Goal: Transaction & Acquisition: Purchase product/service

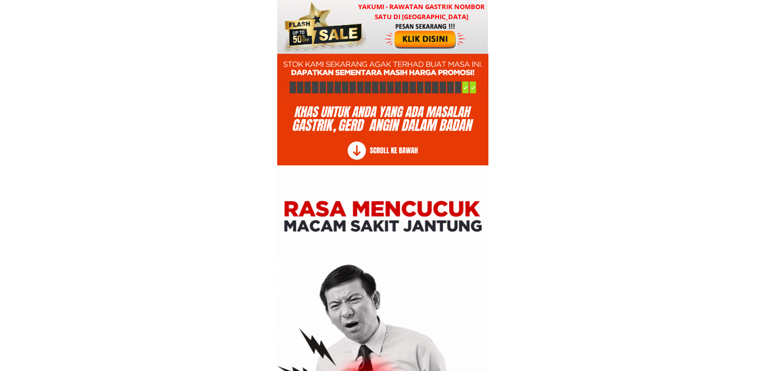
click at [361, 24] on div at bounding box center [323, 27] width 88 height 54
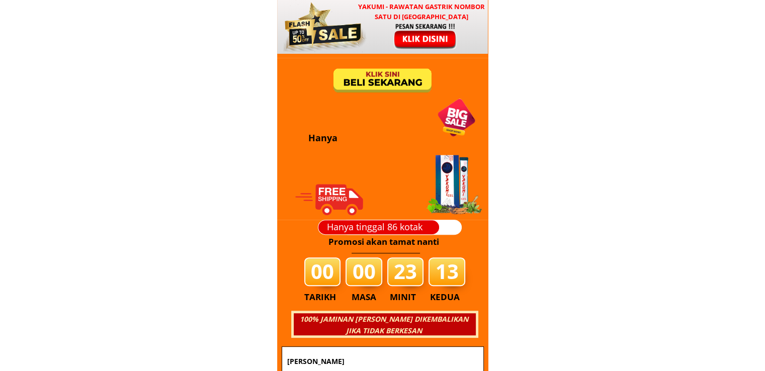
scroll to position [12145, 0]
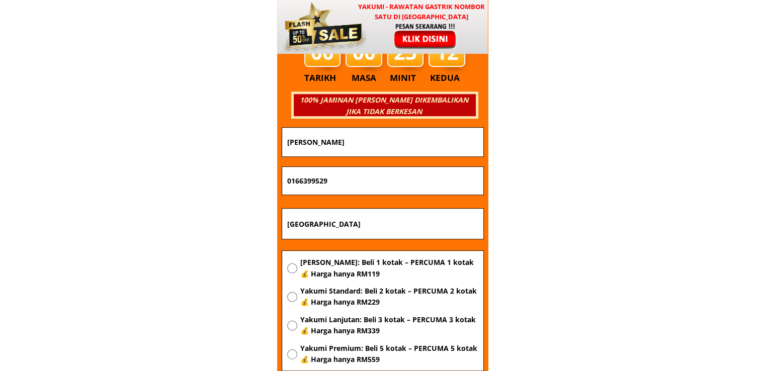
drag, startPoint x: 374, startPoint y: 218, endPoint x: 197, endPoint y: 220, distance: 177.0
paste input "No 61"
type input "No 61"
click at [350, 264] on span "[PERSON_NAME]: Beli 1 kotak – PERCUMA 1 kotak 💰 Harga hanya RM119" at bounding box center [389, 268] width 178 height 23
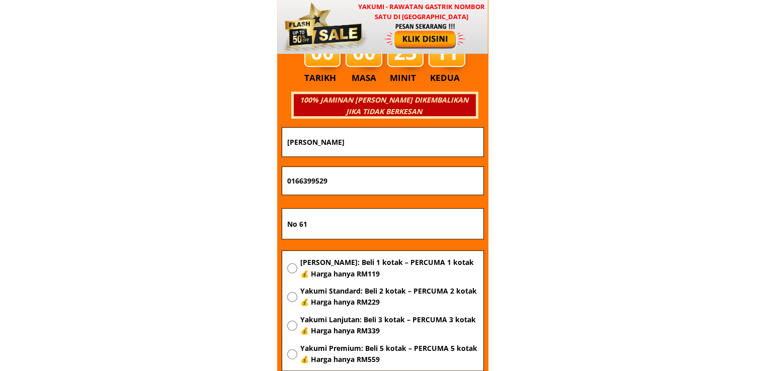
radio input "true"
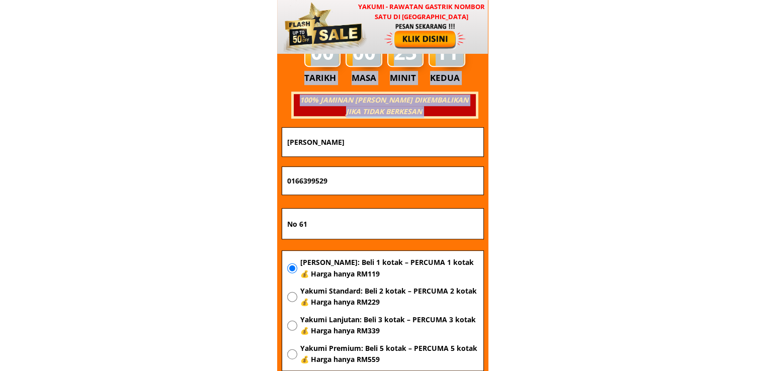
drag, startPoint x: 345, startPoint y: 182, endPoint x: 167, endPoint y: 180, distance: 178.0
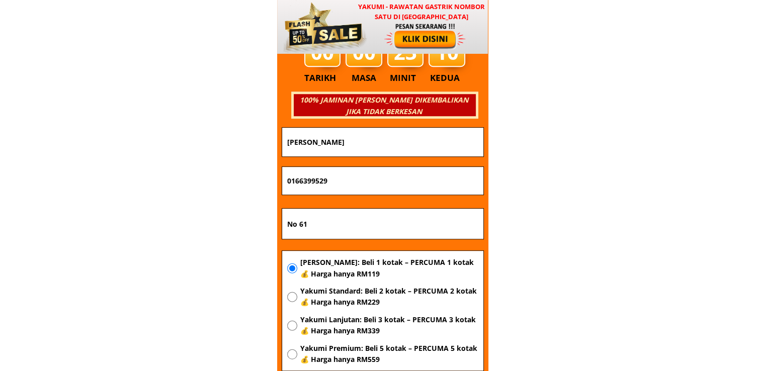
drag, startPoint x: 356, startPoint y: 182, endPoint x: 123, endPoint y: 181, distance: 233.3
paste input "23038427"
type input "0123038427"
drag, startPoint x: 364, startPoint y: 144, endPoint x: 224, endPoint y: 150, distance: 139.9
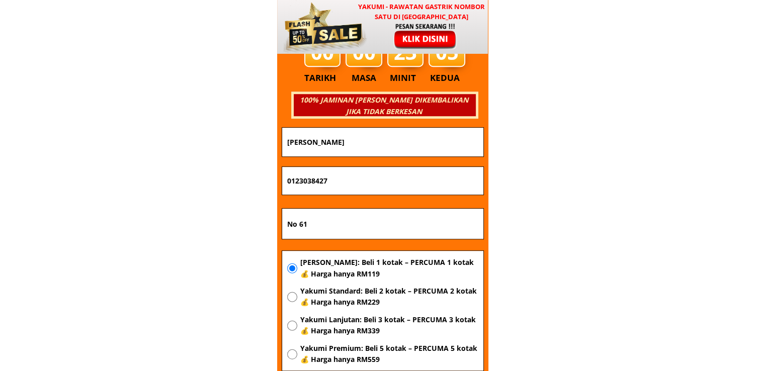
paste input "[PERSON_NAME]"
type input "[PERSON_NAME]"
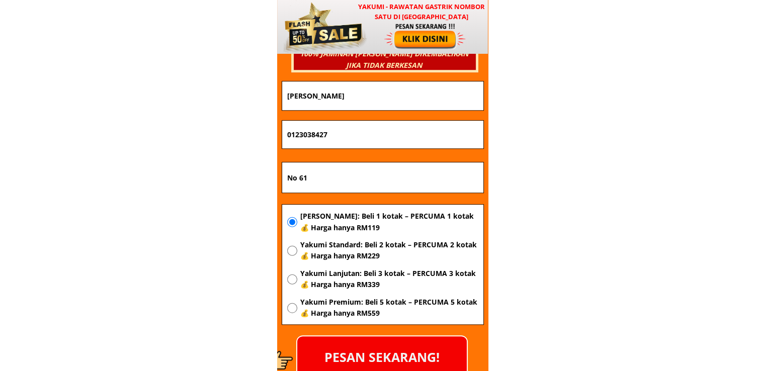
scroll to position [12246, 0]
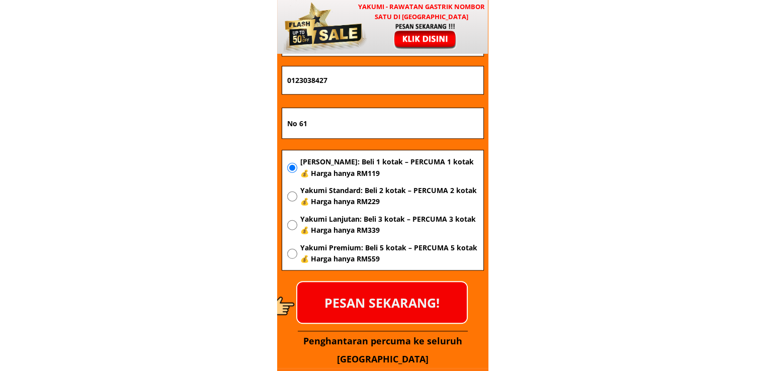
click at [383, 298] on p "PESAN SEKARANG!" at bounding box center [381, 302] width 169 height 41
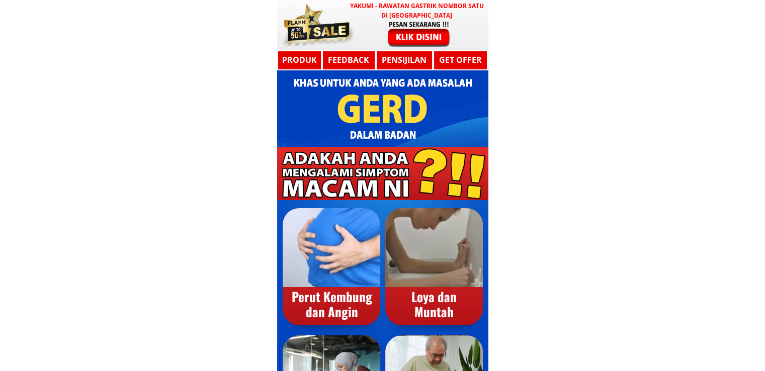
click at [411, 24] on div at bounding box center [419, 33] width 82 height 27
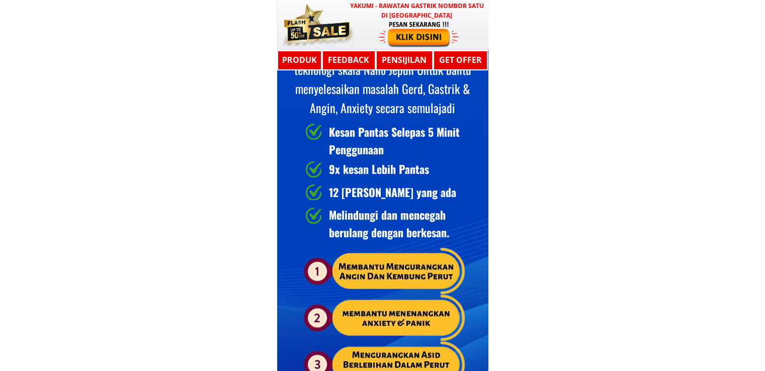
scroll to position [5384, 0]
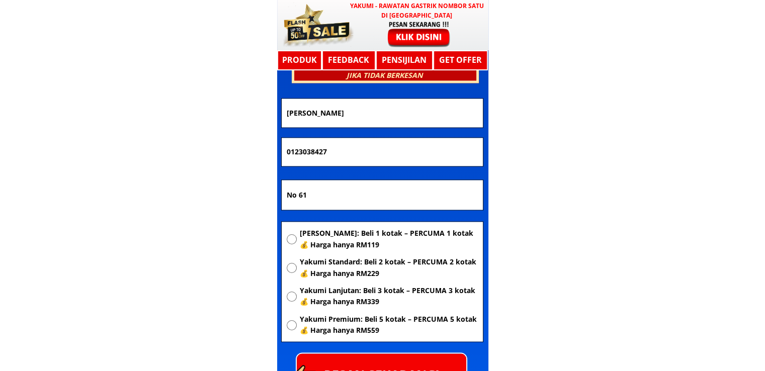
drag, startPoint x: 414, startPoint y: 185, endPoint x: 120, endPoint y: 196, distance: 294.8
paste input "[GEOGRAPHIC_DATA]"
type input "[GEOGRAPHIC_DATA]"
drag, startPoint x: 381, startPoint y: 151, endPoint x: 58, endPoint y: 167, distance: 323.2
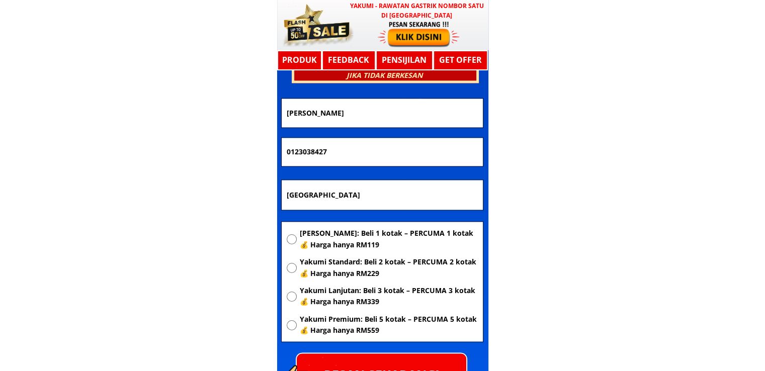
paste input "9028546"
type input "0129028546"
drag, startPoint x: 439, startPoint y: 116, endPoint x: 151, endPoint y: 129, distance: 287.9
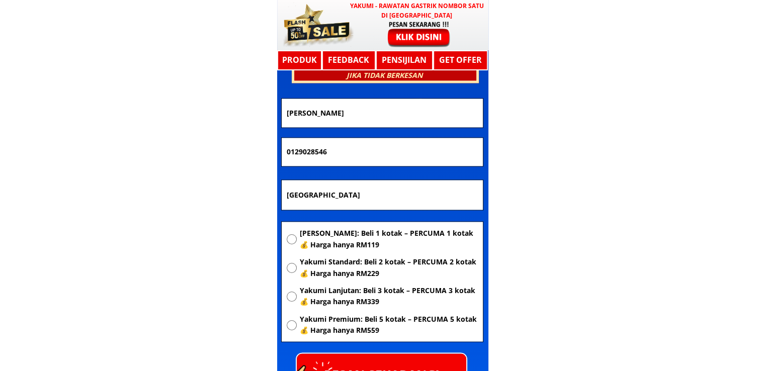
paste input "[PERSON_NAME]"
type input "[PERSON_NAME]"
click at [351, 239] on span "[PERSON_NAME]: Beli 1 kotak – PERCUMA 1 kotak 💰 Harga hanya RM119" at bounding box center [388, 239] width 178 height 23
radio input "true"
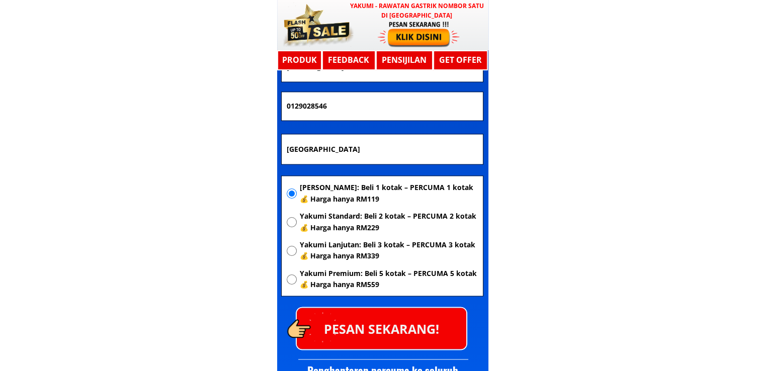
scroll to position [5484, 0]
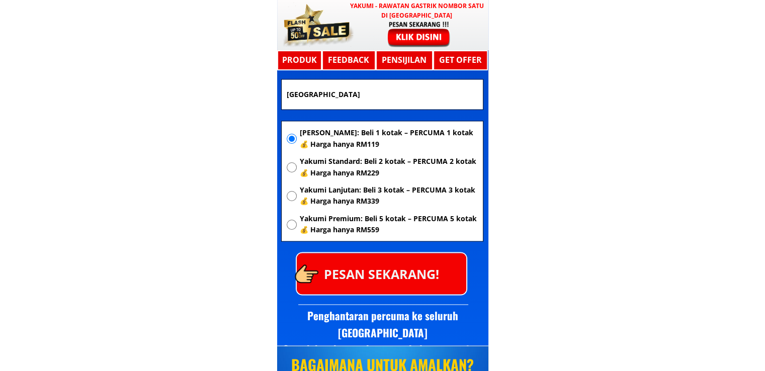
click at [407, 270] on p "PESAN SEKARANG!" at bounding box center [381, 273] width 169 height 41
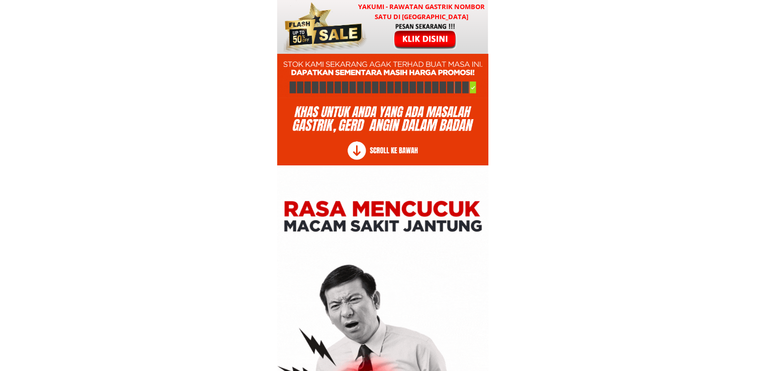
click at [372, 21] on h3 "YAKUMI - Rawatan Gastrik Nombor Satu di [GEOGRAPHIC_DATA]" at bounding box center [421, 12] width 132 height 21
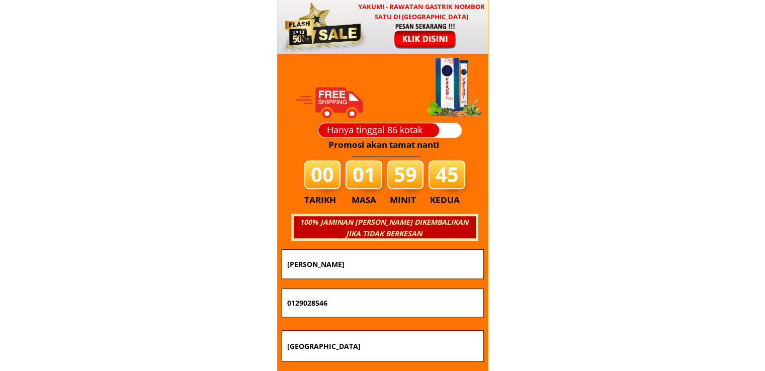
scroll to position [12145, 0]
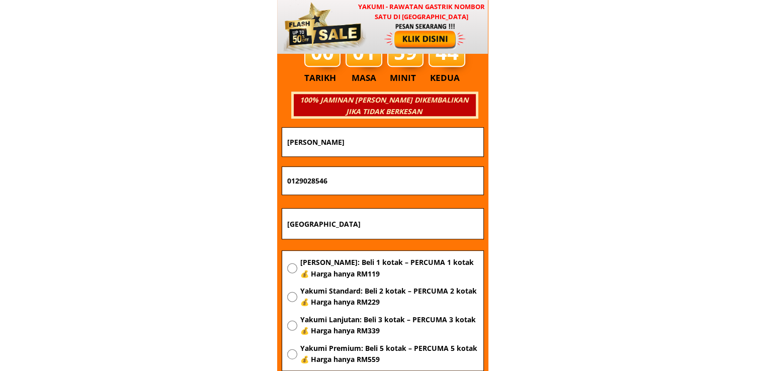
drag, startPoint x: 436, startPoint y: 144, endPoint x: 166, endPoint y: 141, distance: 269.5
paste input "khalik B. Mohame"
type input "khalik B. Mohamed"
drag, startPoint x: 348, startPoint y: 178, endPoint x: 211, endPoint y: 178, distance: 137.3
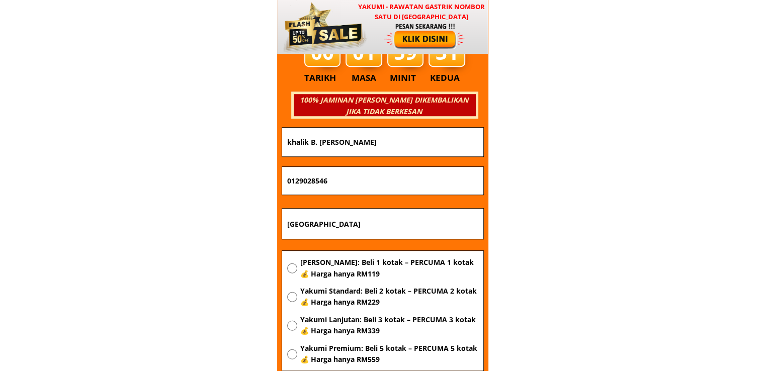
paste input "38497079"
type input "0138497079"
drag, startPoint x: 389, startPoint y: 236, endPoint x: 234, endPoint y: 225, distance: 155.8
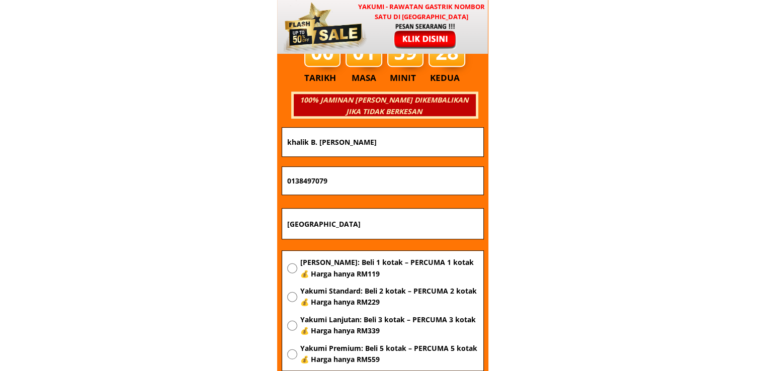
paste input "Kg chembong kecil"
type input "Kg chembong kecil"
click at [330, 269] on span "[PERSON_NAME]: Beli 1 kotak – PERCUMA 1 kotak 💰 Harga hanya RM119" at bounding box center [389, 268] width 178 height 23
radio input "true"
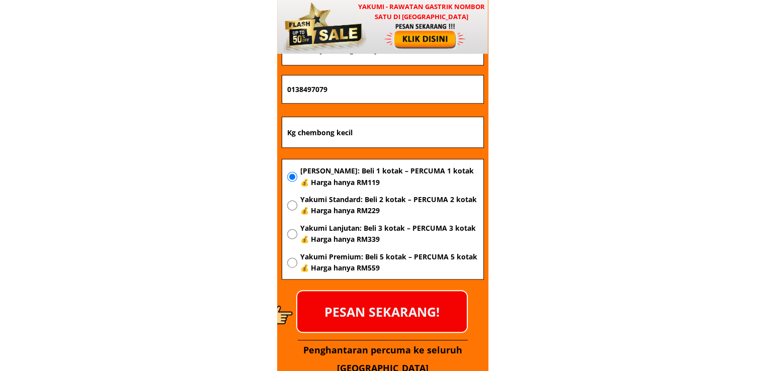
scroll to position [12246, 0]
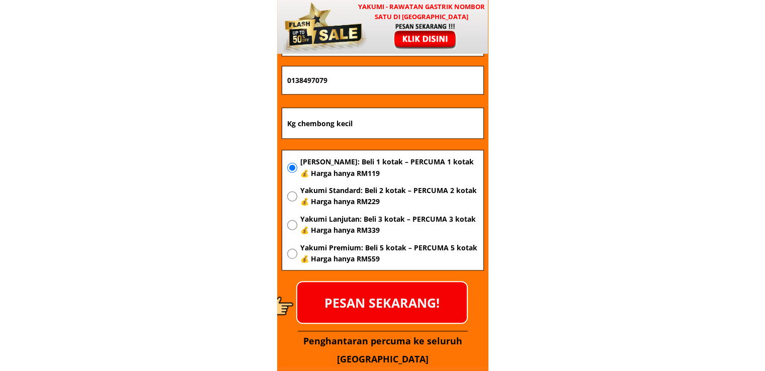
click at [397, 318] on p "PESAN SEKARANG!" at bounding box center [381, 302] width 169 height 41
